Goal: Information Seeking & Learning: Learn about a topic

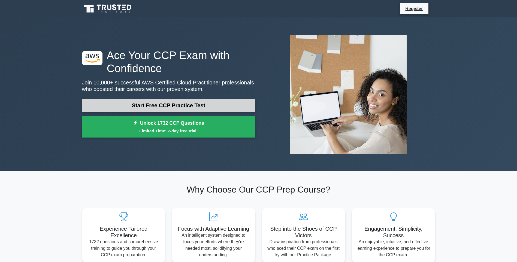
click at [167, 107] on link "Start Free CCP Practice Test" at bounding box center [168, 105] width 173 height 13
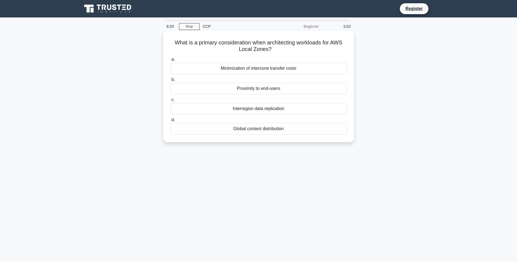
click at [253, 89] on div "Proximity to end-users" at bounding box center [258, 88] width 177 height 11
click at [170, 82] on input "b. Proximity to end-users" at bounding box center [170, 80] width 0 height 4
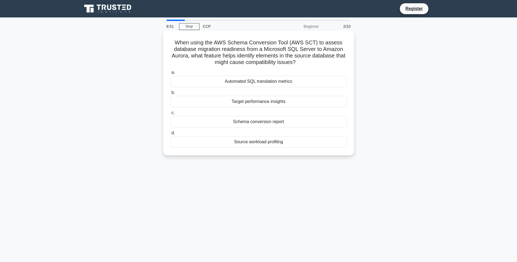
click at [268, 81] on div "Automated SQL translation metrics" at bounding box center [258, 81] width 177 height 11
click at [170, 74] on input "a. Automated SQL translation metrics" at bounding box center [170, 73] width 0 height 4
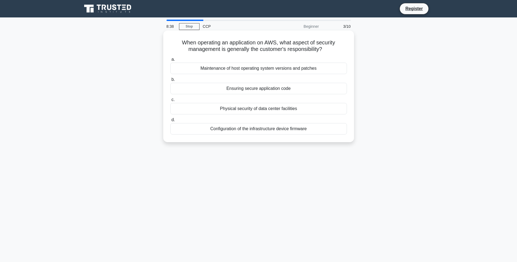
click at [286, 89] on div "Ensuring secure application code" at bounding box center [258, 88] width 177 height 11
click at [170, 82] on input "b. Ensuring secure application code" at bounding box center [170, 80] width 0 height 4
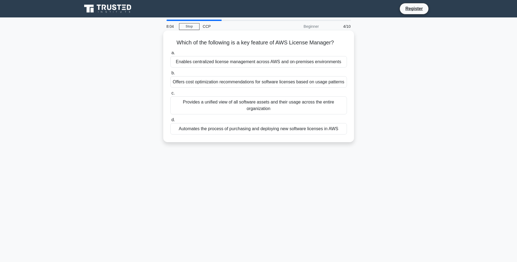
click at [292, 129] on div "Automates the process of purchasing and deploying new software licenses in AWS" at bounding box center [258, 128] width 177 height 11
click at [170, 122] on input "d. Automates the process of purchasing and deploying new software licenses in A…" at bounding box center [170, 120] width 0 height 4
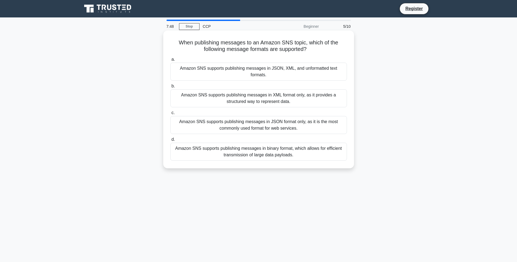
click at [259, 69] on div "Amazon SNS supports publishing messages in JSON, XML, and unformatted text form…" at bounding box center [258, 72] width 177 height 18
click at [170, 61] on input "a. Amazon SNS supports publishing messages in JSON, XML, and unformatted text f…" at bounding box center [170, 60] width 0 height 4
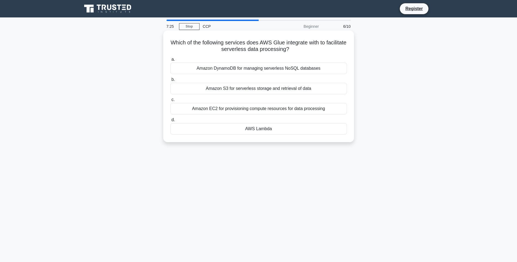
click at [259, 72] on div "Amazon DynamoDB for managing serverless NoSQL databases" at bounding box center [258, 68] width 177 height 11
click at [170, 61] on input "a. Amazon DynamoDB for managing serverless NoSQL databases" at bounding box center [170, 60] width 0 height 4
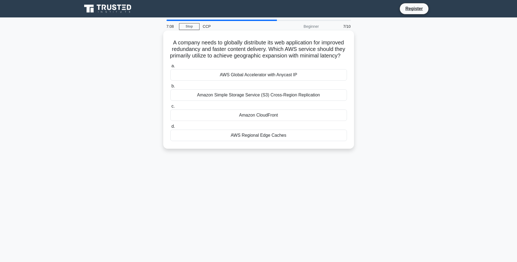
click at [255, 141] on div "AWS Regional Edge Caches" at bounding box center [258, 135] width 177 height 11
click at [170, 128] on input "d. AWS Regional Edge Caches" at bounding box center [170, 127] width 0 height 4
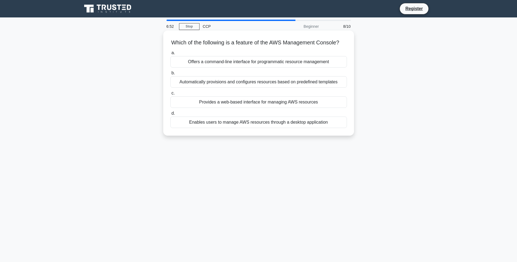
click at [292, 108] on div "Provides a web-based interface for managing AWS resources" at bounding box center [258, 102] width 177 height 11
click at [170, 95] on input "c. Provides a web-based interface for managing AWS resources" at bounding box center [170, 94] width 0 height 4
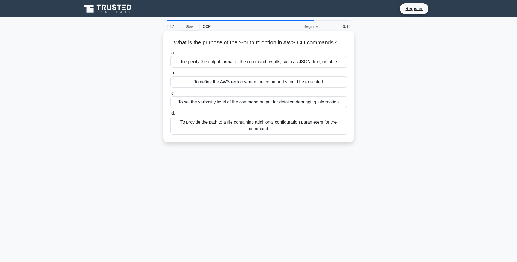
click at [228, 104] on div "To set the verbosity level of the command output for detailed debugging informa…" at bounding box center [258, 102] width 177 height 11
click at [170, 95] on input "c. To set the verbosity level of the command output for detailed debugging info…" at bounding box center [170, 94] width 0 height 4
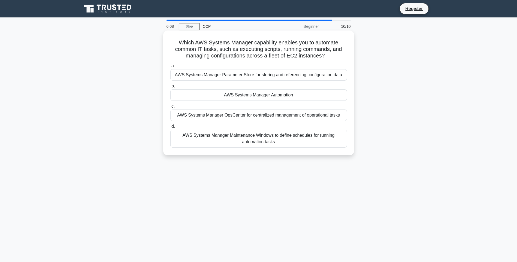
click at [240, 98] on div "AWS Systems Manager Automation" at bounding box center [258, 94] width 177 height 11
click at [170, 88] on input "b. AWS Systems Manager Automation" at bounding box center [170, 87] width 0 height 4
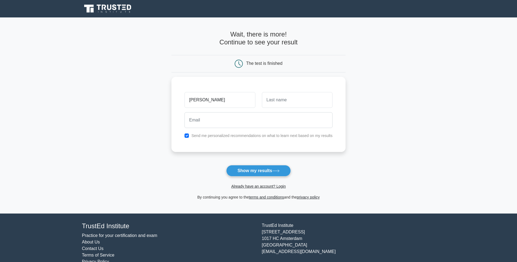
type input "[PERSON_NAME]"
type input "Mathew"
click at [266, 171] on button "Show my results" at bounding box center [258, 170] width 64 height 11
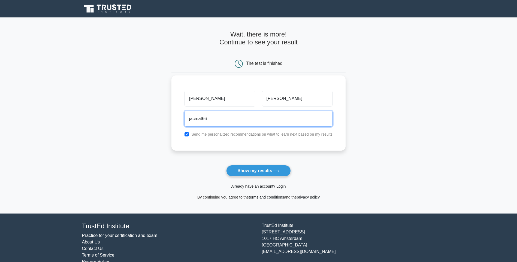
click at [243, 121] on input "jacmat66" at bounding box center [259, 119] width 148 height 16
type input "jacmat66@yahoo.com"
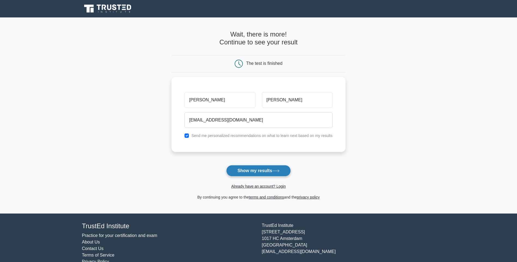
click at [253, 168] on button "Show my results" at bounding box center [258, 170] width 64 height 11
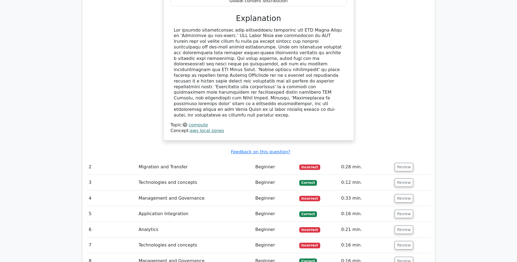
scroll to position [573, 0]
click at [401, 163] on button "Review" at bounding box center [404, 167] width 19 height 8
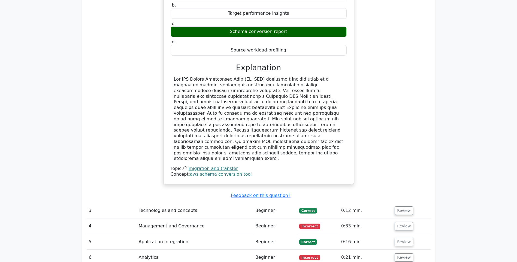
scroll to position [818, 0]
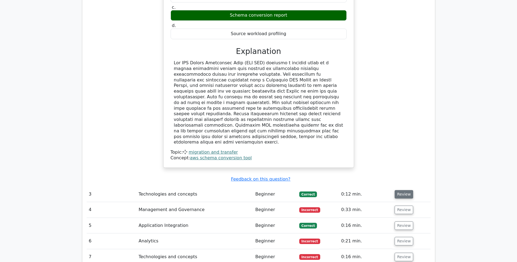
click at [399, 190] on button "Review" at bounding box center [404, 194] width 19 height 8
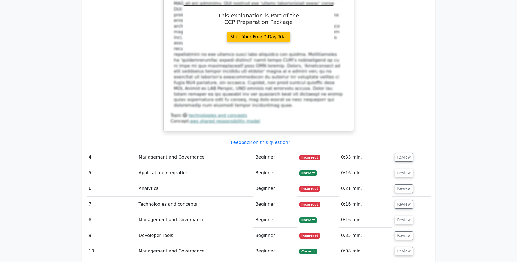
scroll to position [1146, 0]
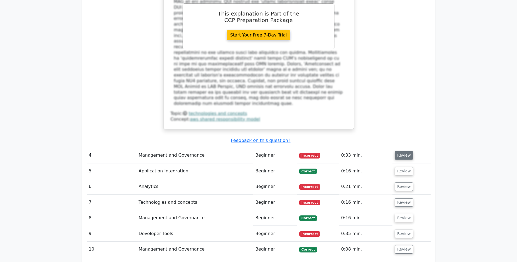
click at [405, 151] on button "Review" at bounding box center [404, 155] width 19 height 8
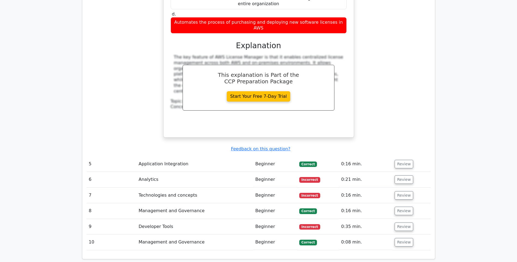
scroll to position [1391, 0]
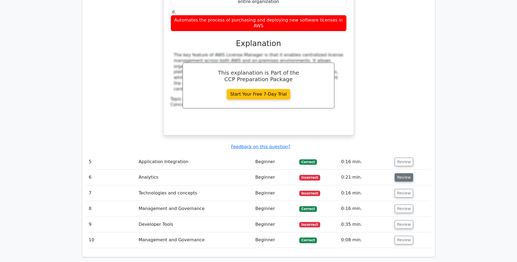
click at [402, 173] on button "Review" at bounding box center [404, 177] width 19 height 8
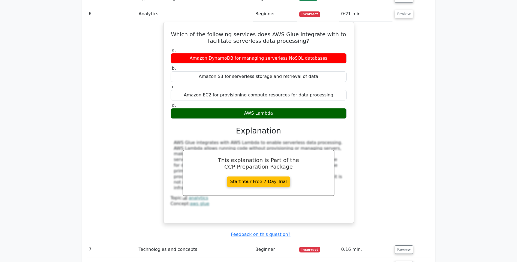
scroll to position [1582, 0]
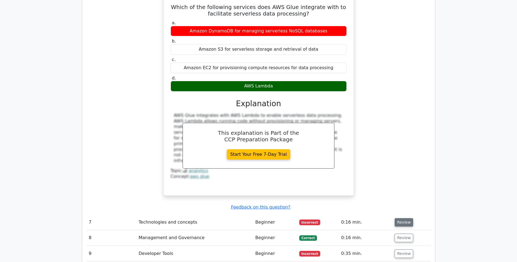
click at [400, 219] on button "Review" at bounding box center [404, 223] width 19 height 8
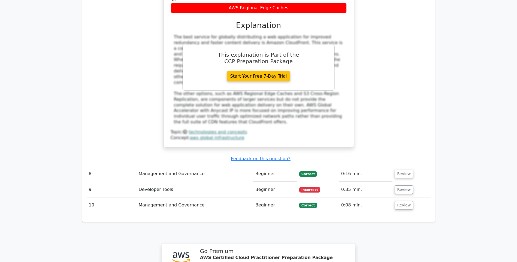
scroll to position [2035, 0]
